Goal: Complete application form: Complete application form

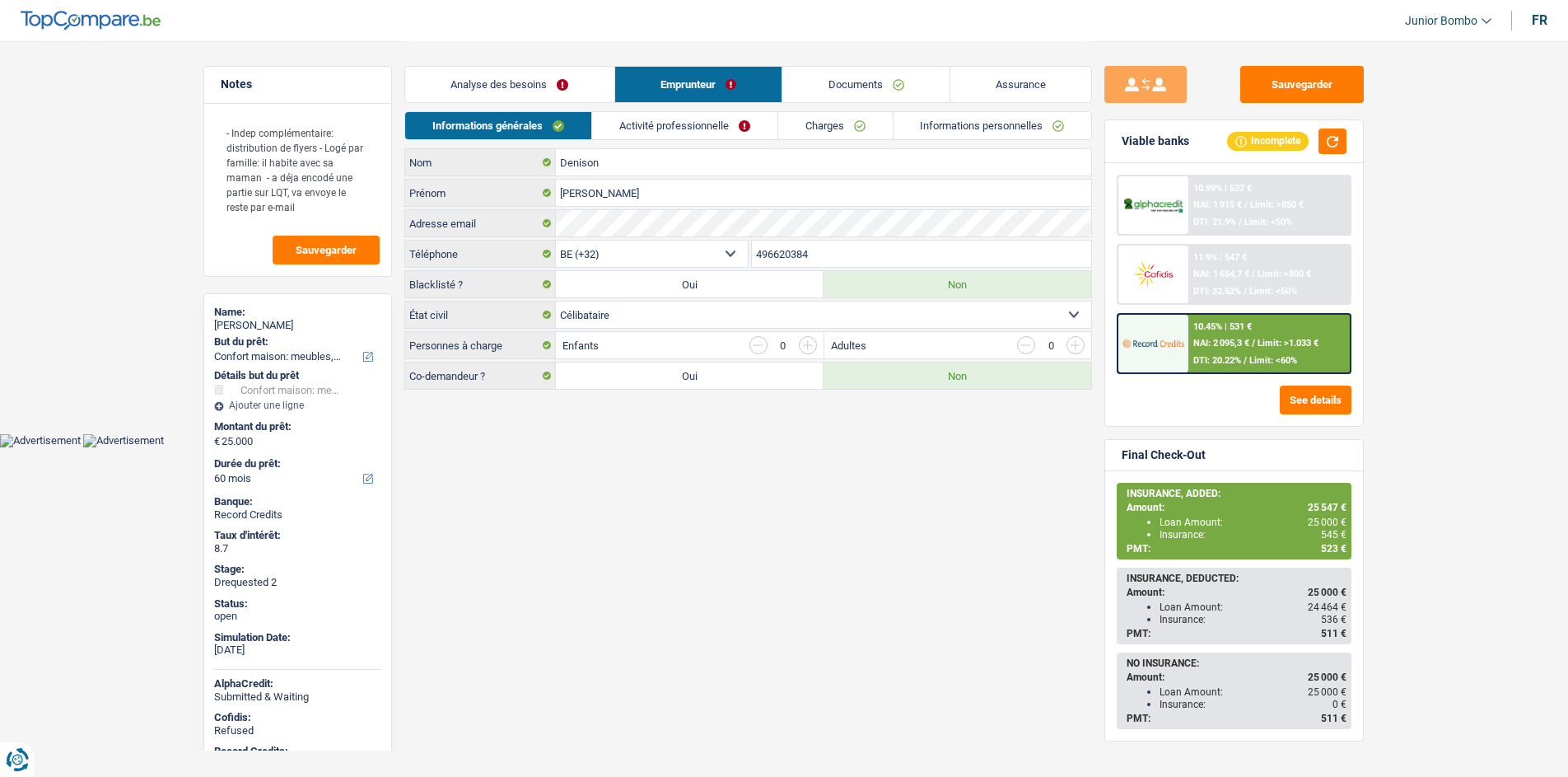
select select "household"
select select "60"
select select "32"
select select "single"
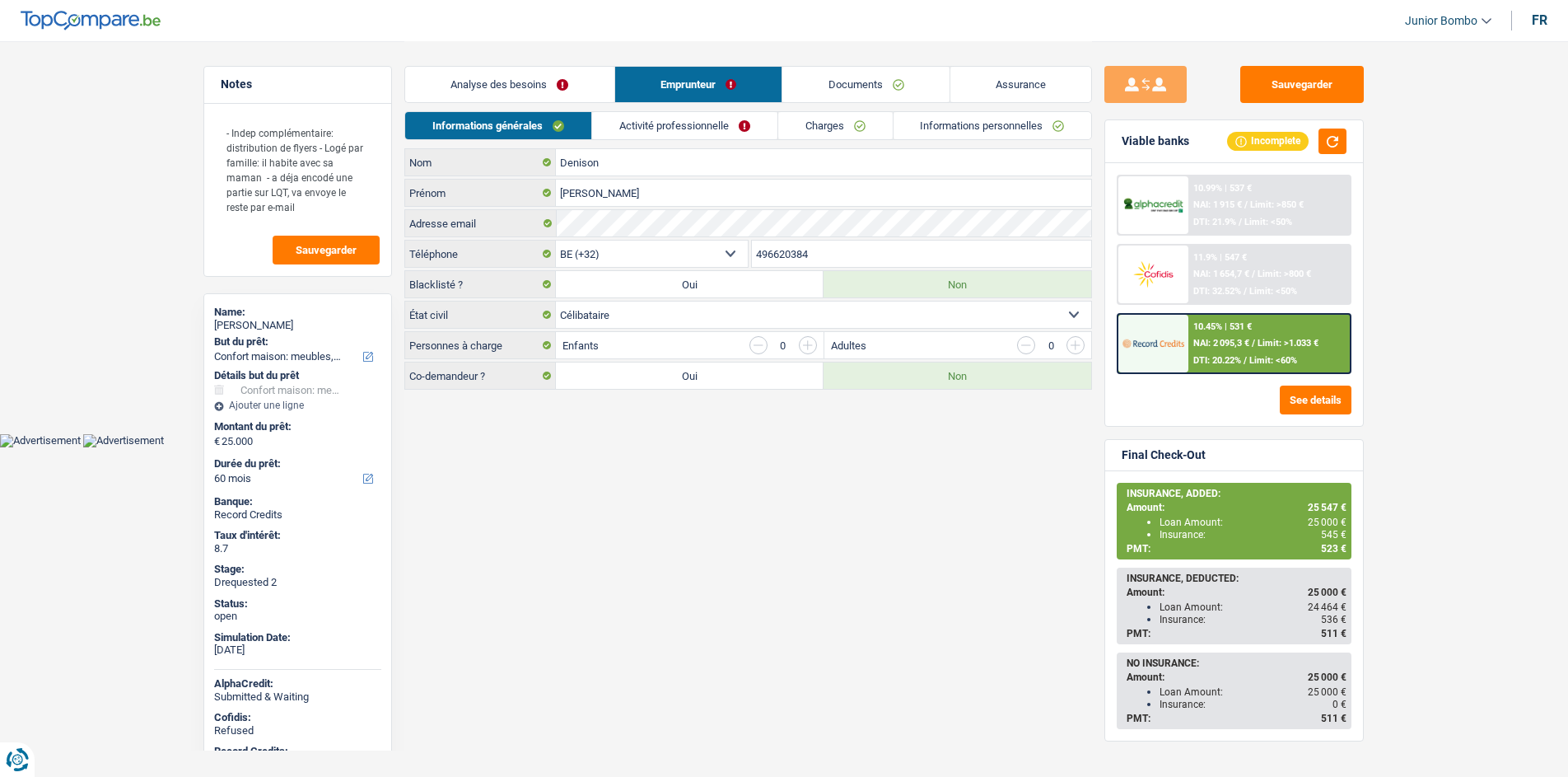
click at [90, 32] on header "Junior Bombo ADMIN CA SA SO Se déconnecter fr" at bounding box center [784, 20] width 1568 height 42
click at [96, 23] on img at bounding box center [90, 20] width 140 height 20
click at [91, 20] on img at bounding box center [90, 20] width 140 height 20
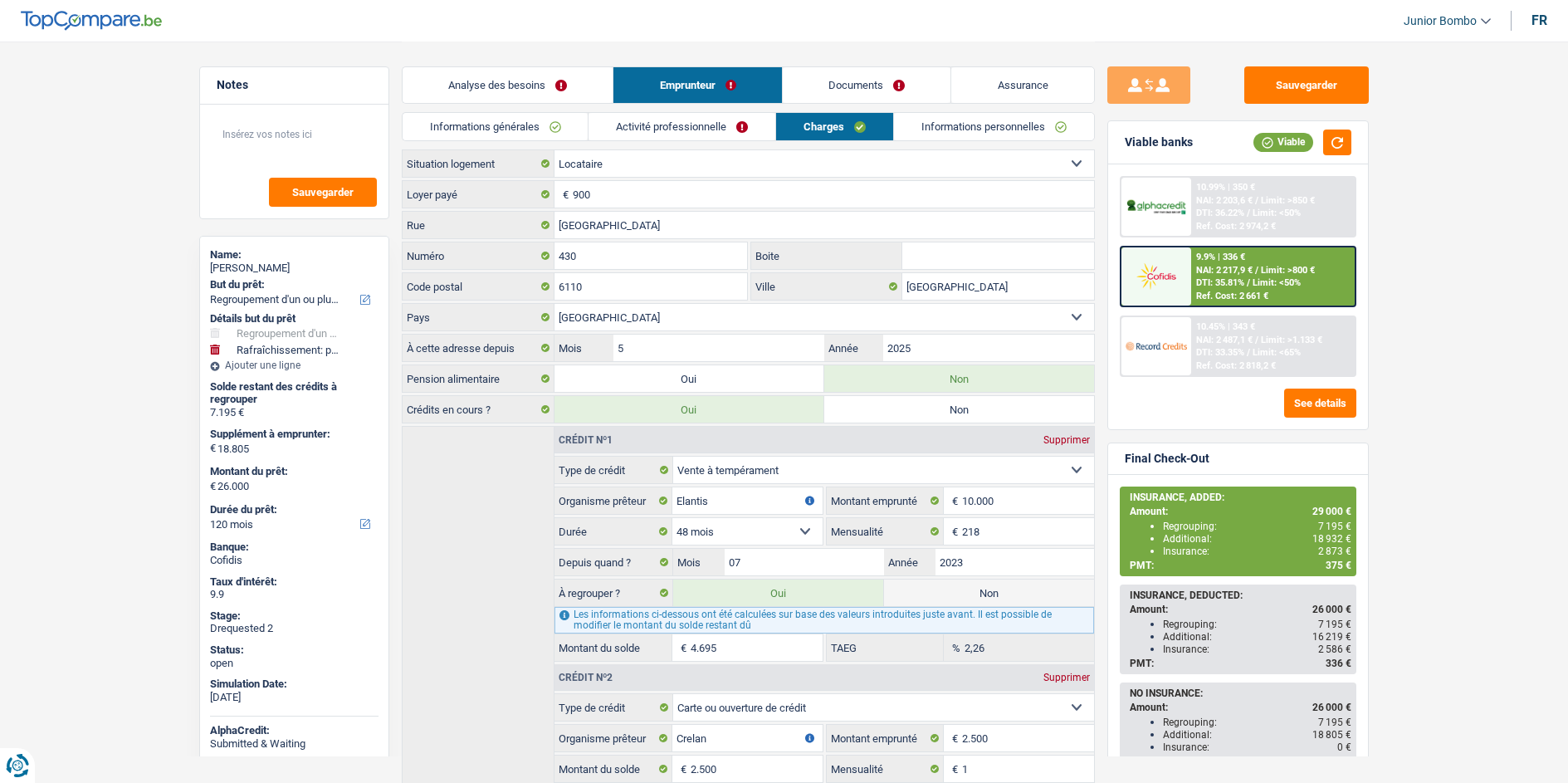
select select "refinancing"
select select "houseOrGarden"
select select "120"
select select "rents"
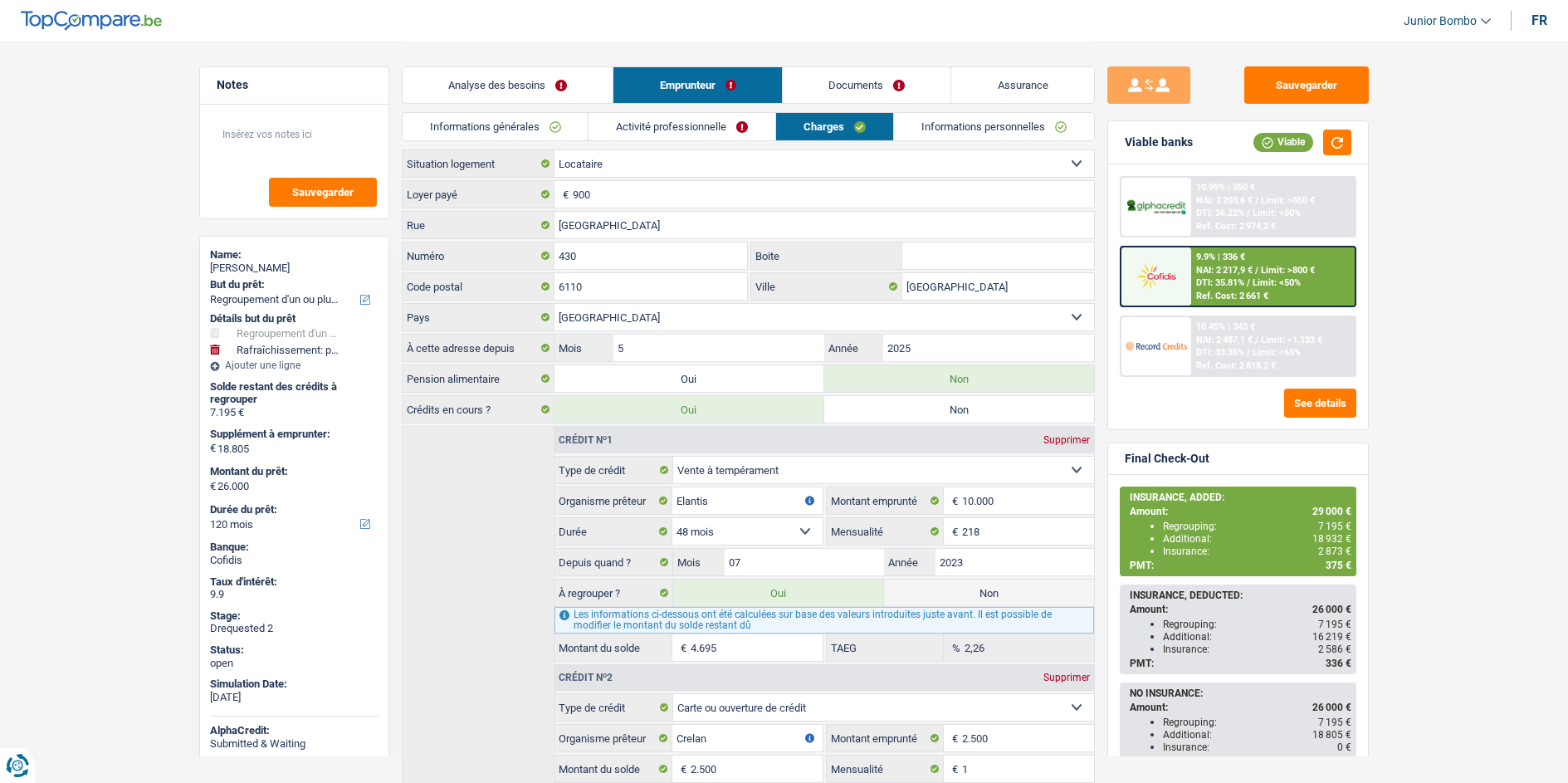
select select "BE"
select select "personalSale"
select select "48"
select select "cardOrCredit"
